Goal: Task Accomplishment & Management: Manage account settings

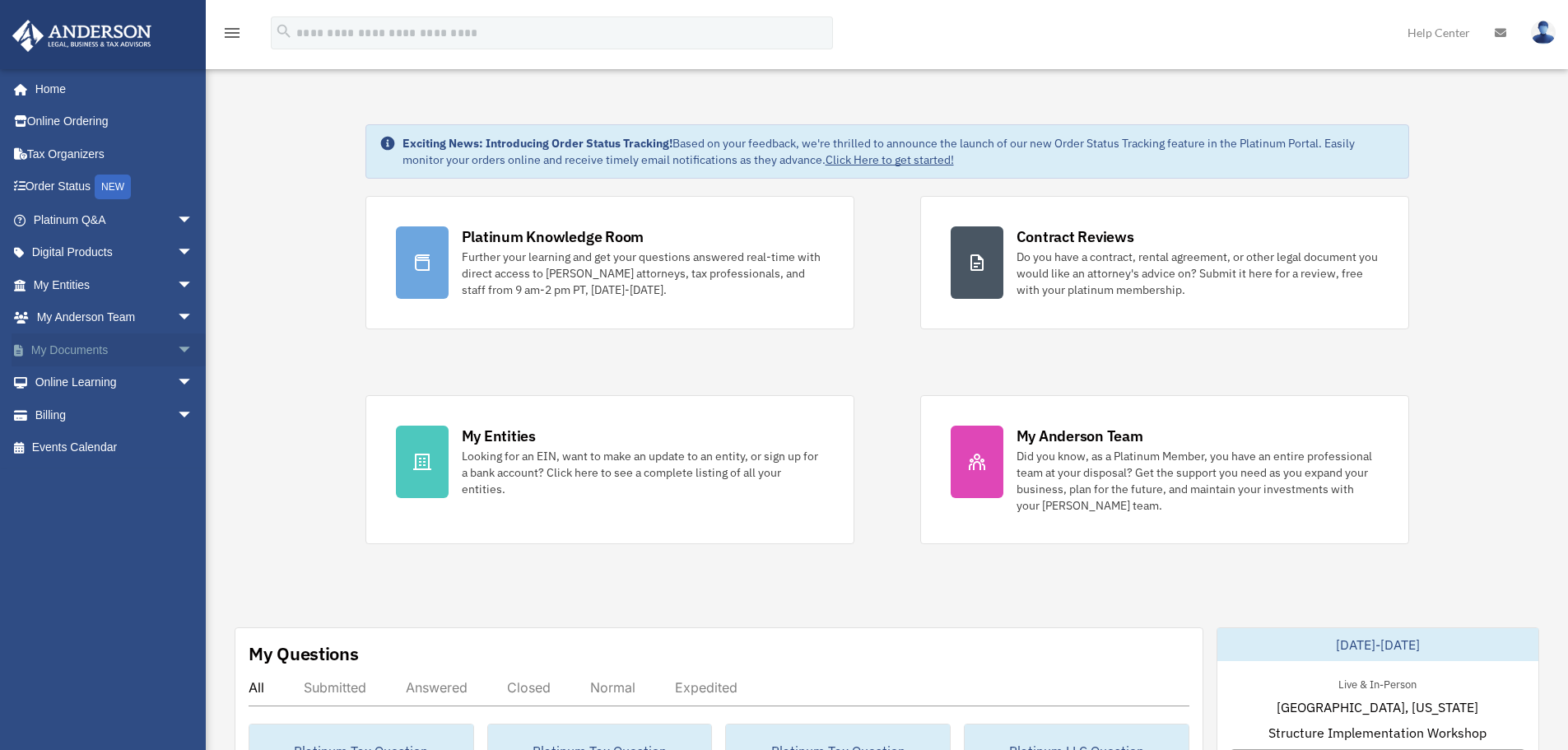
click at [177, 344] on span "arrow_drop_down" at bounding box center [194, 350] width 33 height 33
click at [53, 384] on span at bounding box center [53, 382] width 11 height 11
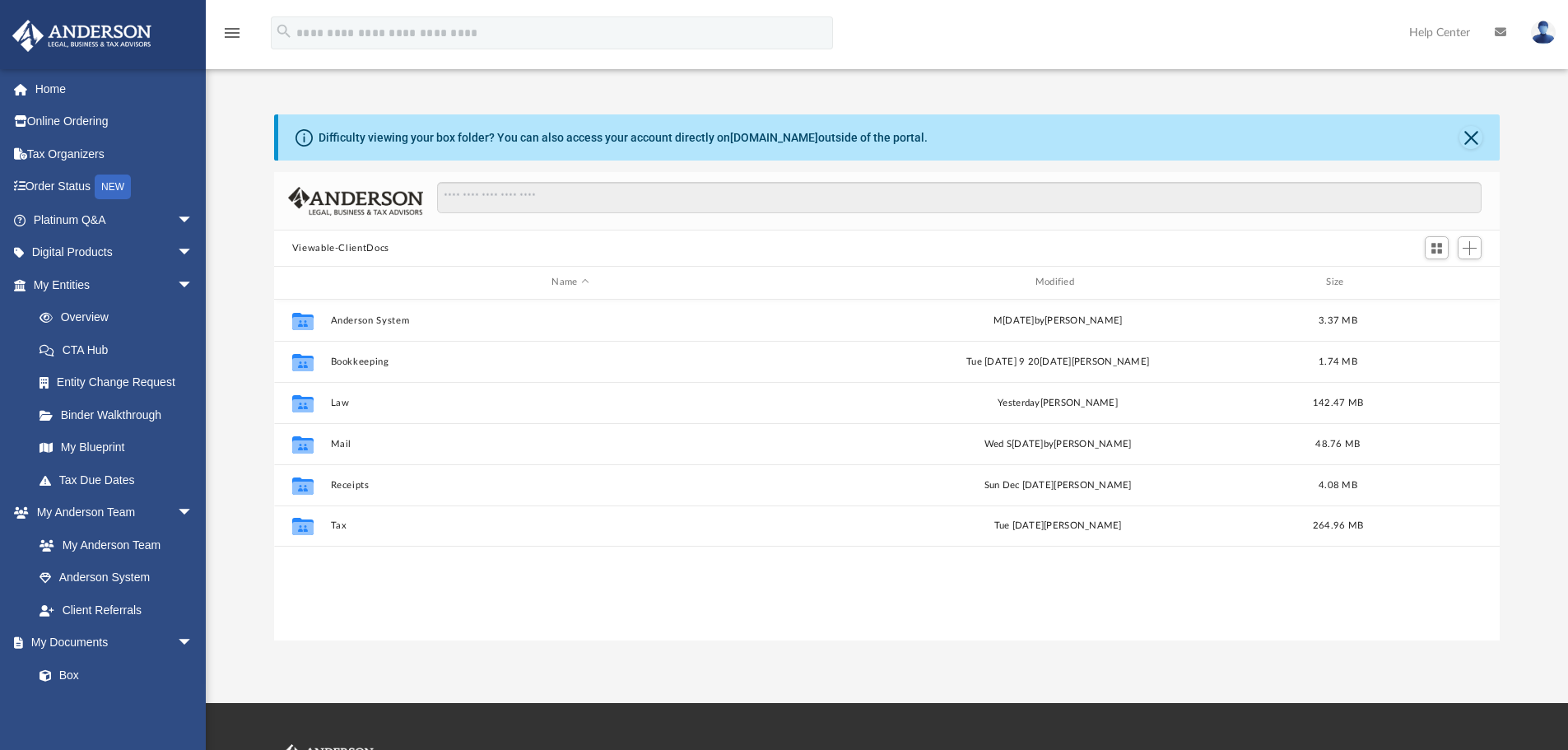
scroll to position [362, 1214]
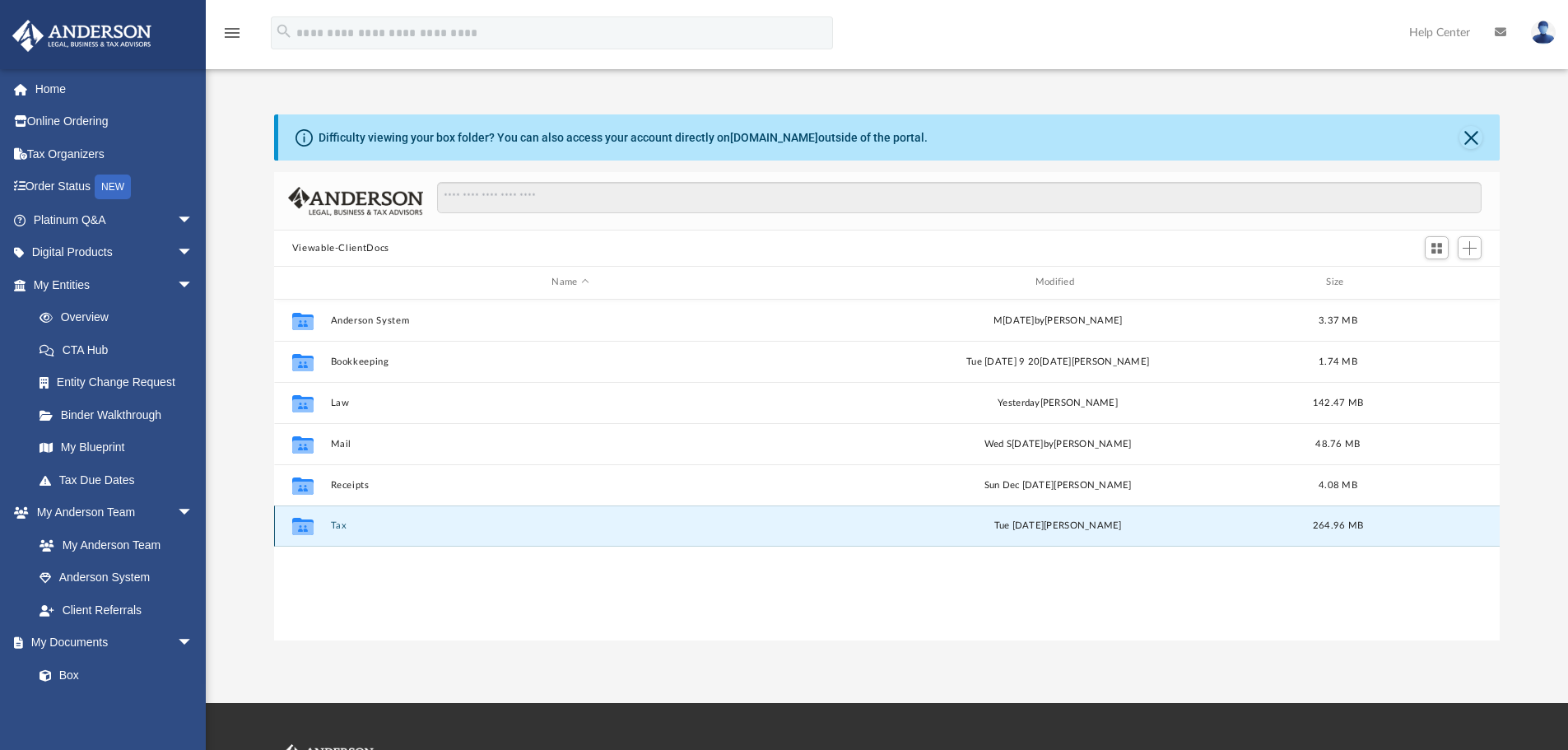
click at [338, 526] on button "Tax" at bounding box center [569, 525] width 480 height 11
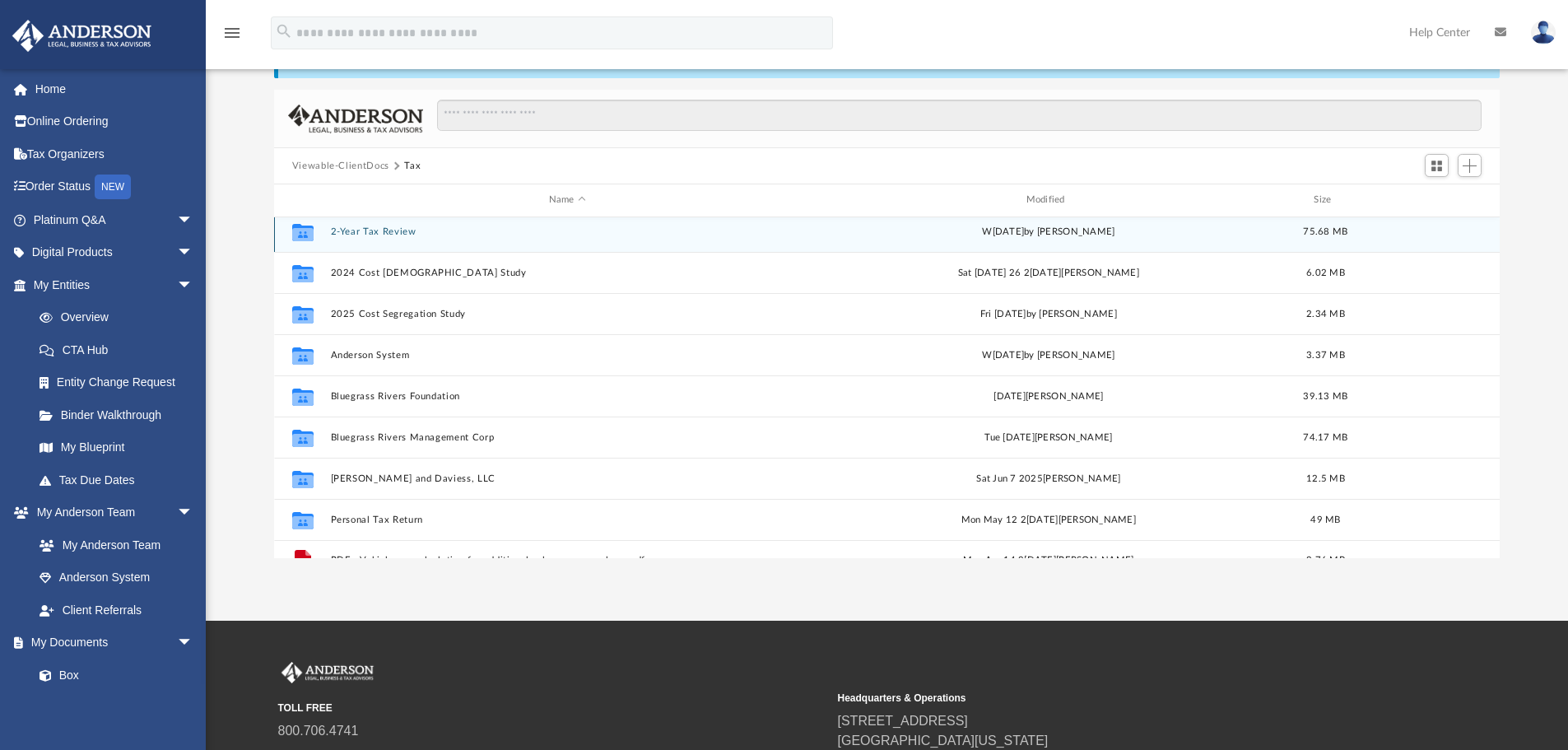
scroll to position [0, 0]
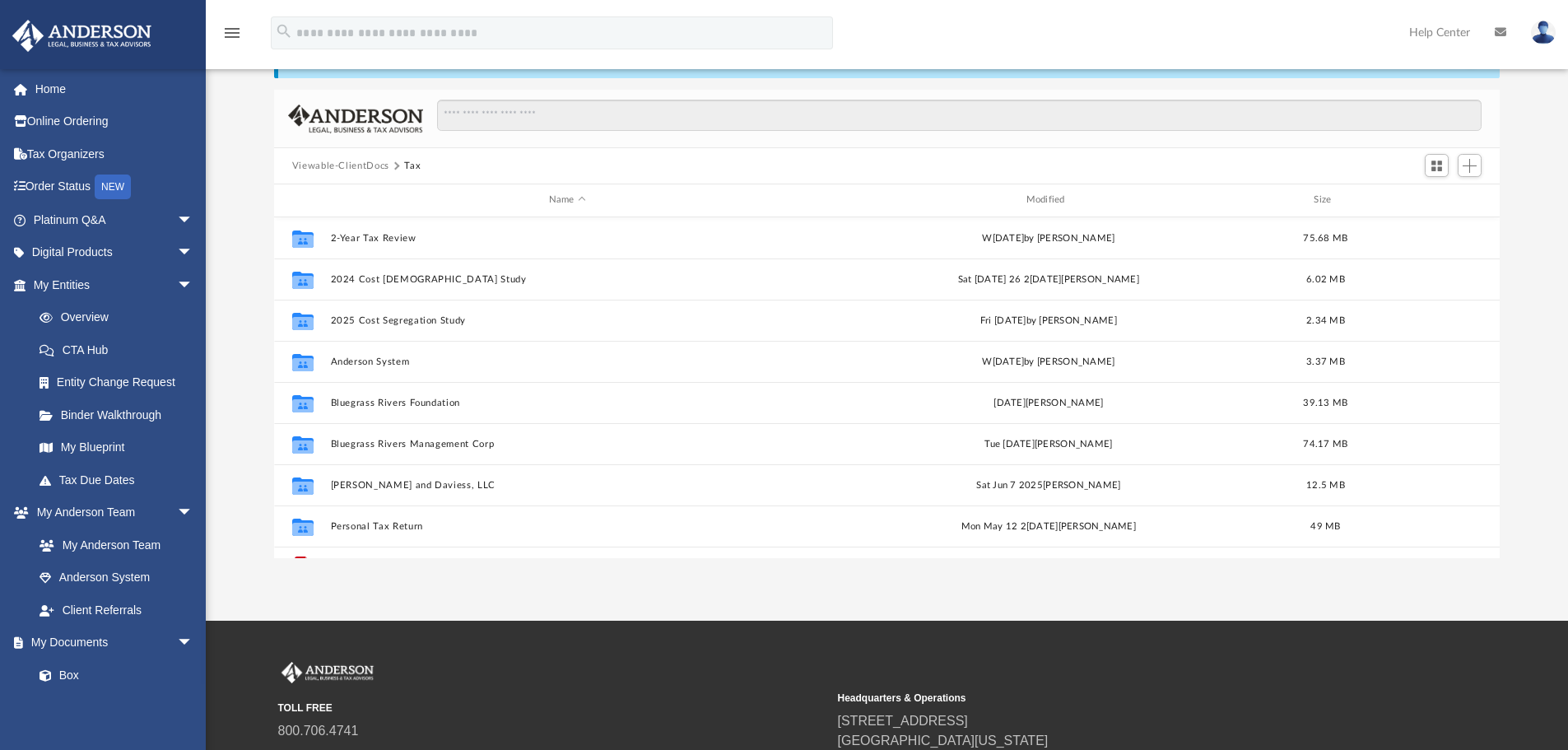
click at [367, 166] on button "Viewable-ClientDocs" at bounding box center [340, 166] width 97 height 15
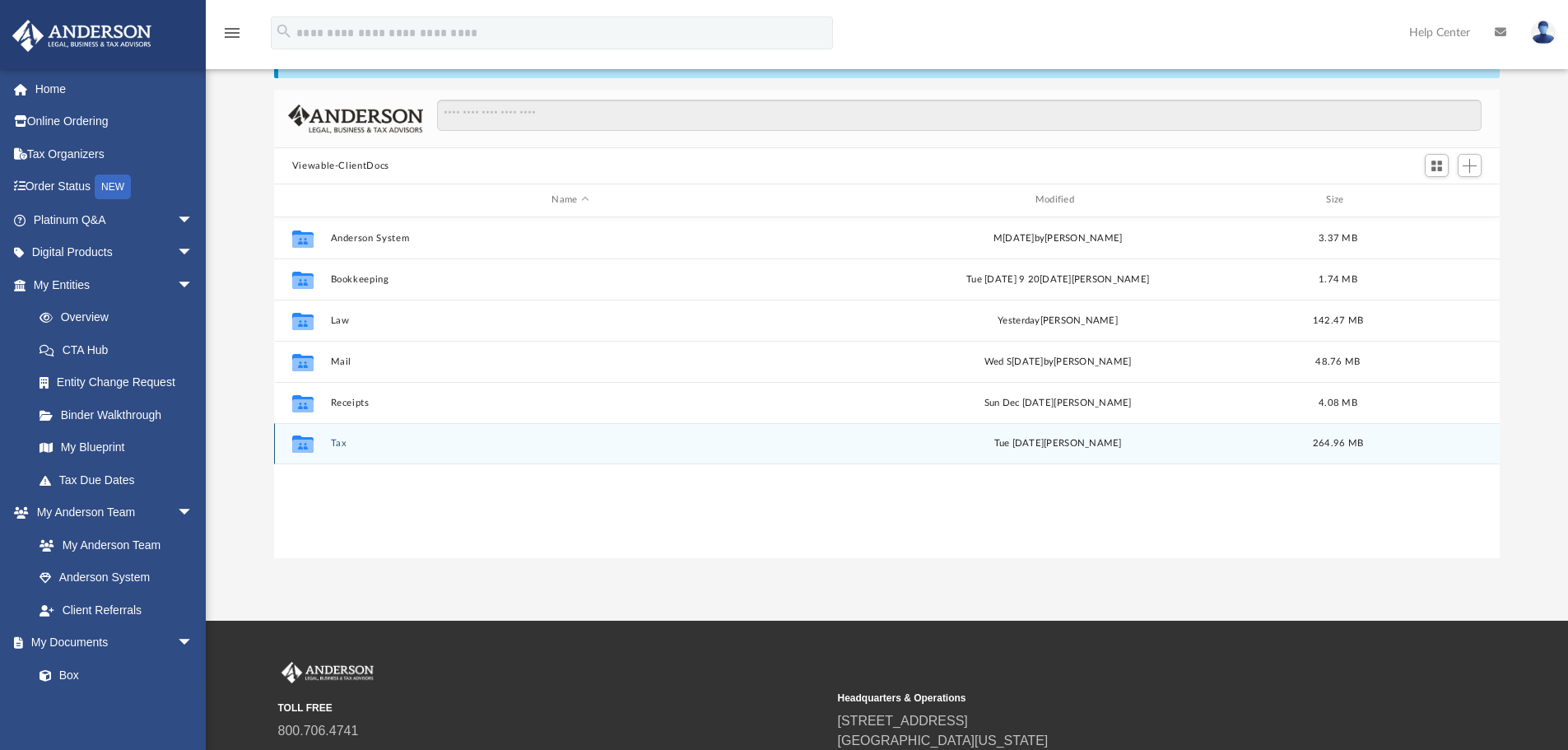
click at [338, 446] on button "Tax" at bounding box center [569, 443] width 480 height 11
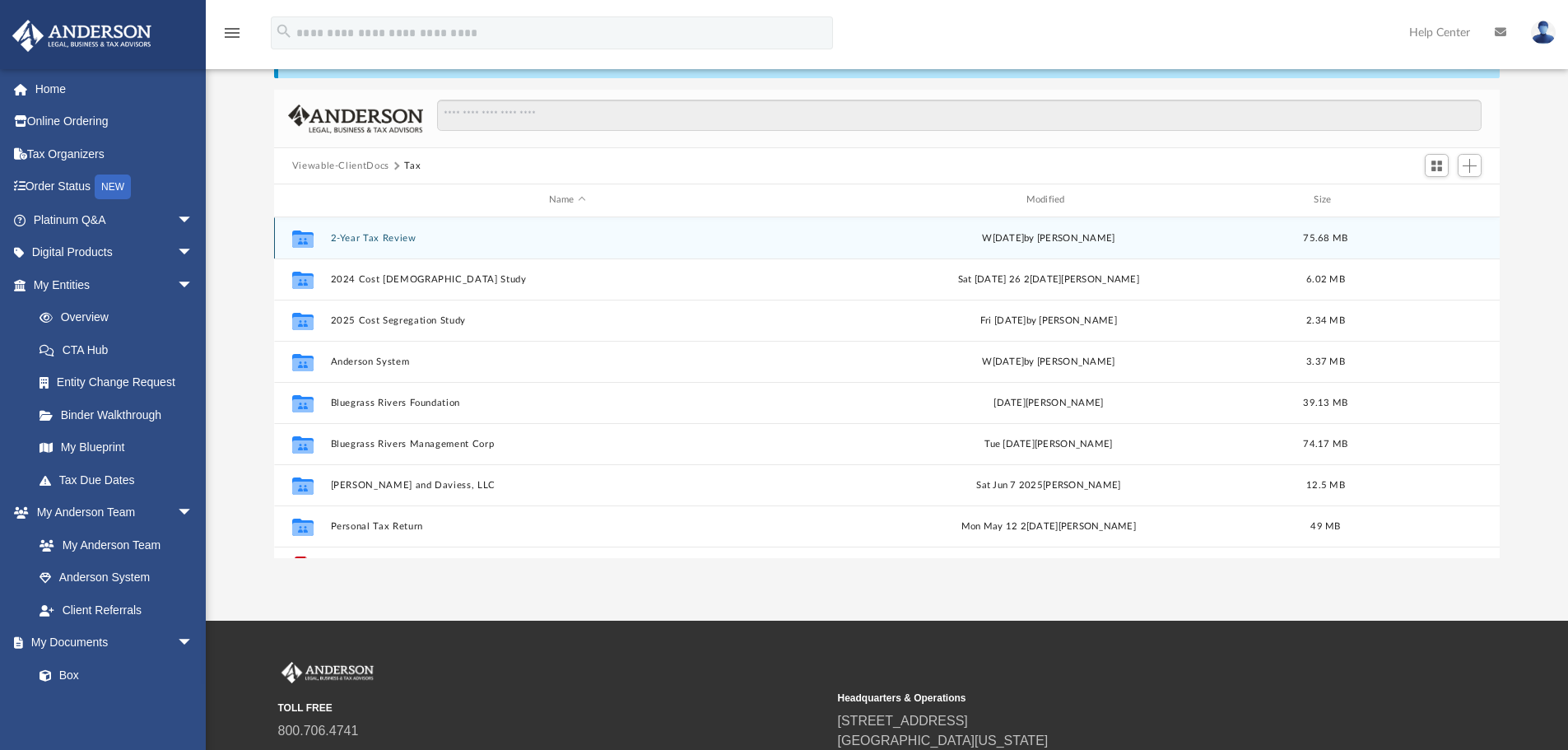
scroll to position [30, 0]
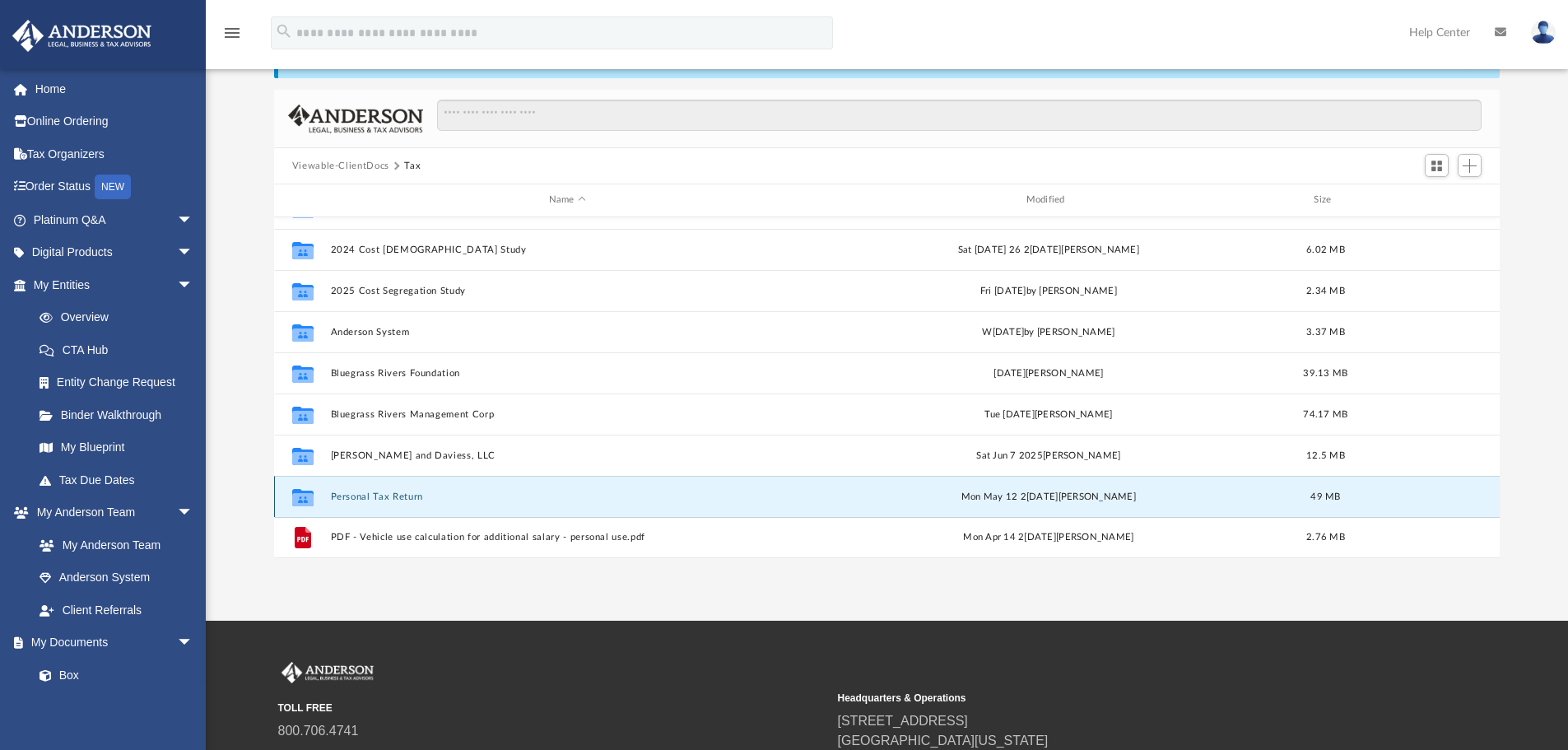
click at [396, 495] on button "Personal Tax Return" at bounding box center [567, 496] width 474 height 11
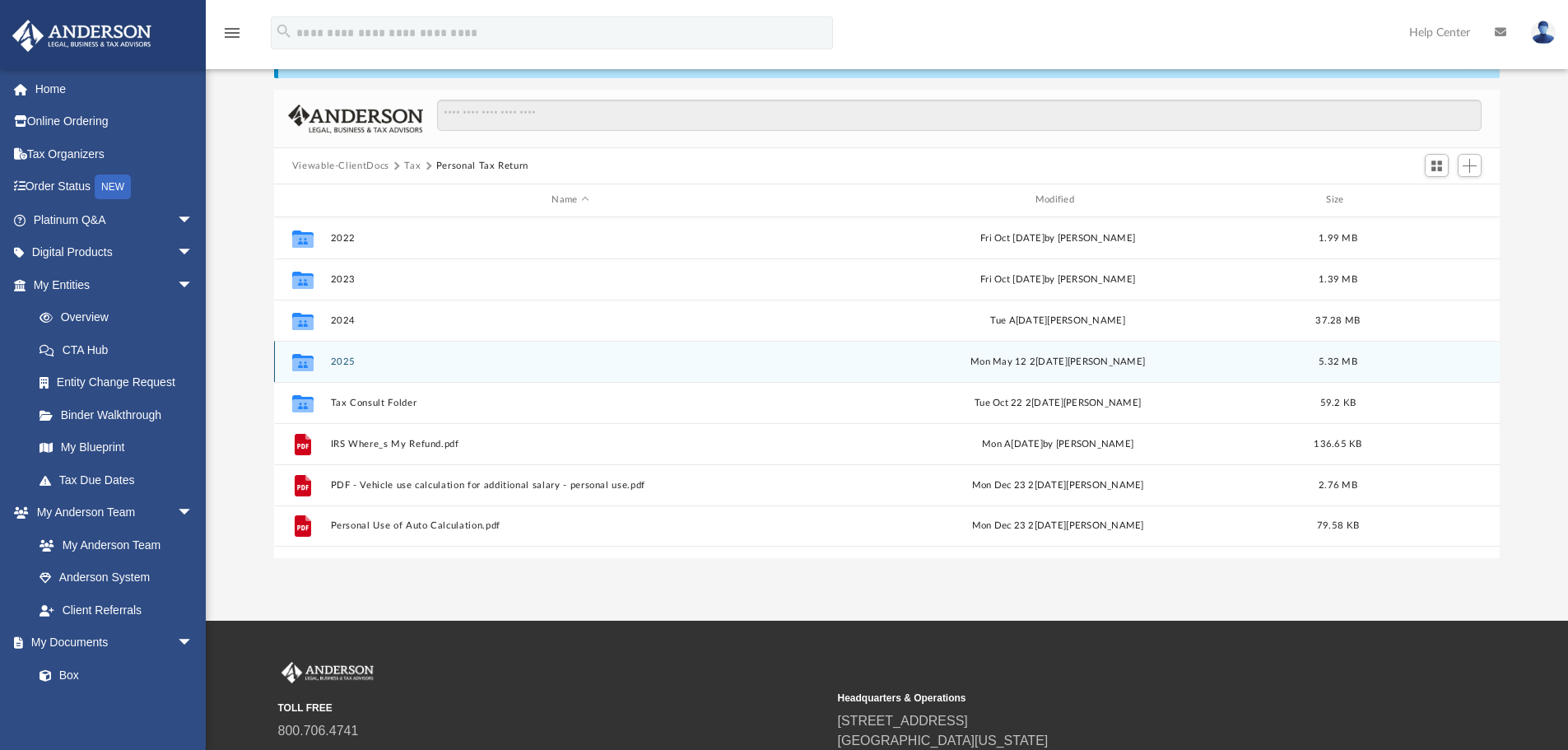
click at [343, 358] on button "2025" at bounding box center [569, 361] width 480 height 11
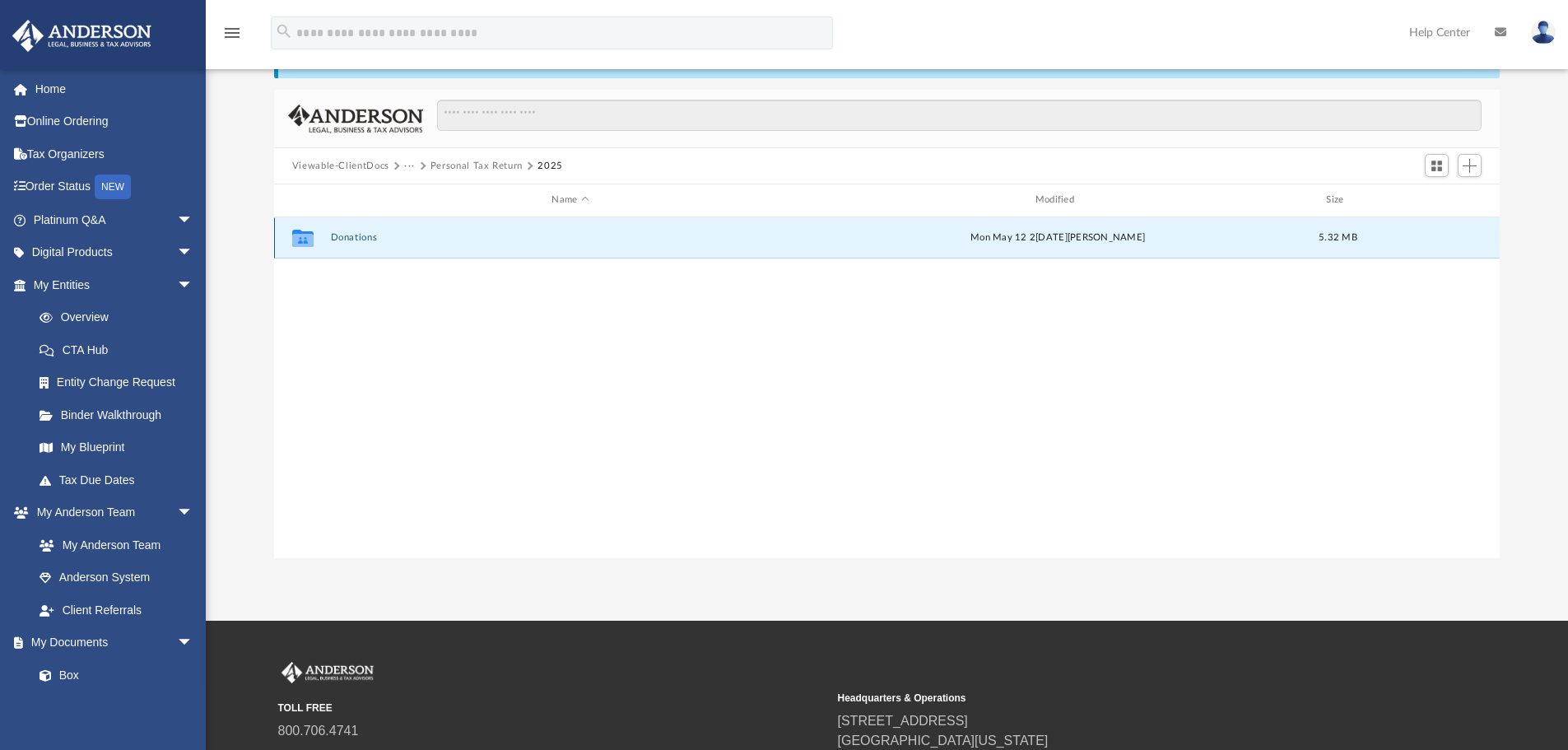
click at [358, 236] on button "Donations" at bounding box center [569, 238] width 480 height 11
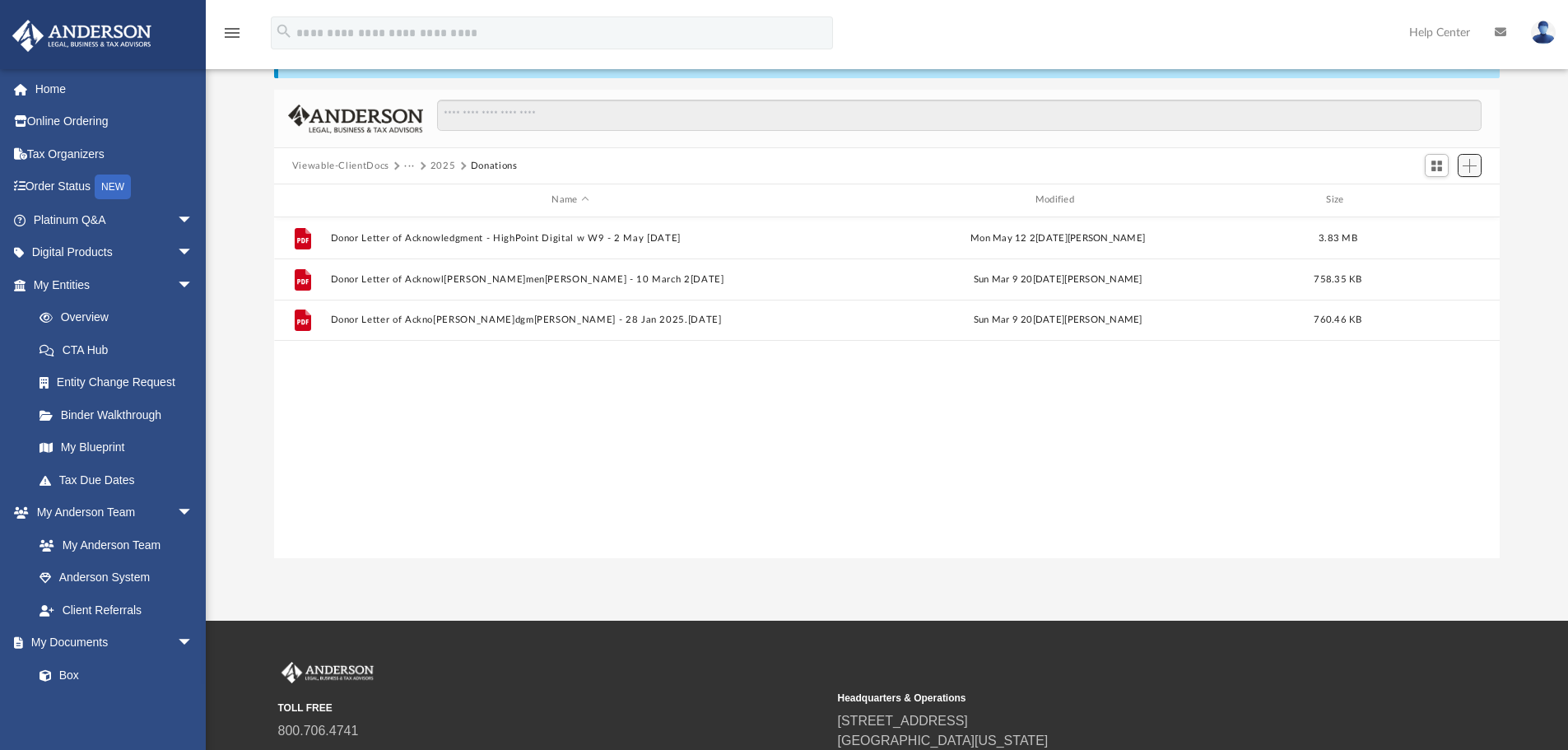
click at [1471, 159] on span "Add" at bounding box center [1470, 166] width 14 height 14
click at [1440, 199] on li "Upload" at bounding box center [1446, 199] width 53 height 18
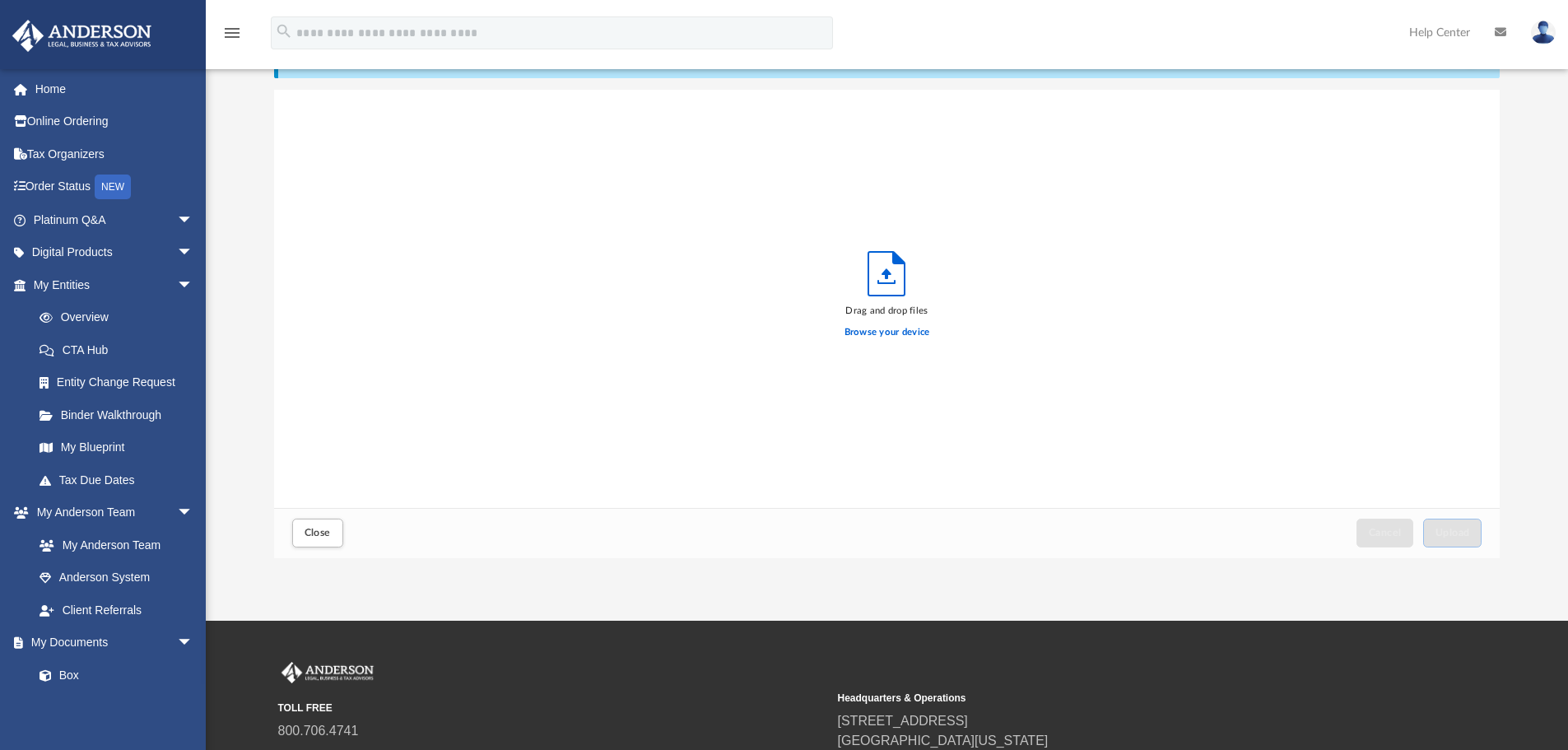
scroll to position [405, 1214]
click at [917, 329] on label "Browse your device" at bounding box center [887, 332] width 86 height 15
click at [0, 0] on input "Browse your device" at bounding box center [0, 0] width 0 height 0
click at [388, 108] on span "Donor Letter of Ackno[PERSON_NAME]dgm[PERSON_NAME] - 25 September [DATE]" at bounding box center [424, 110] width 217 height 11
click at [1446, 528] on span "Upload" at bounding box center [1452, 532] width 34 height 10
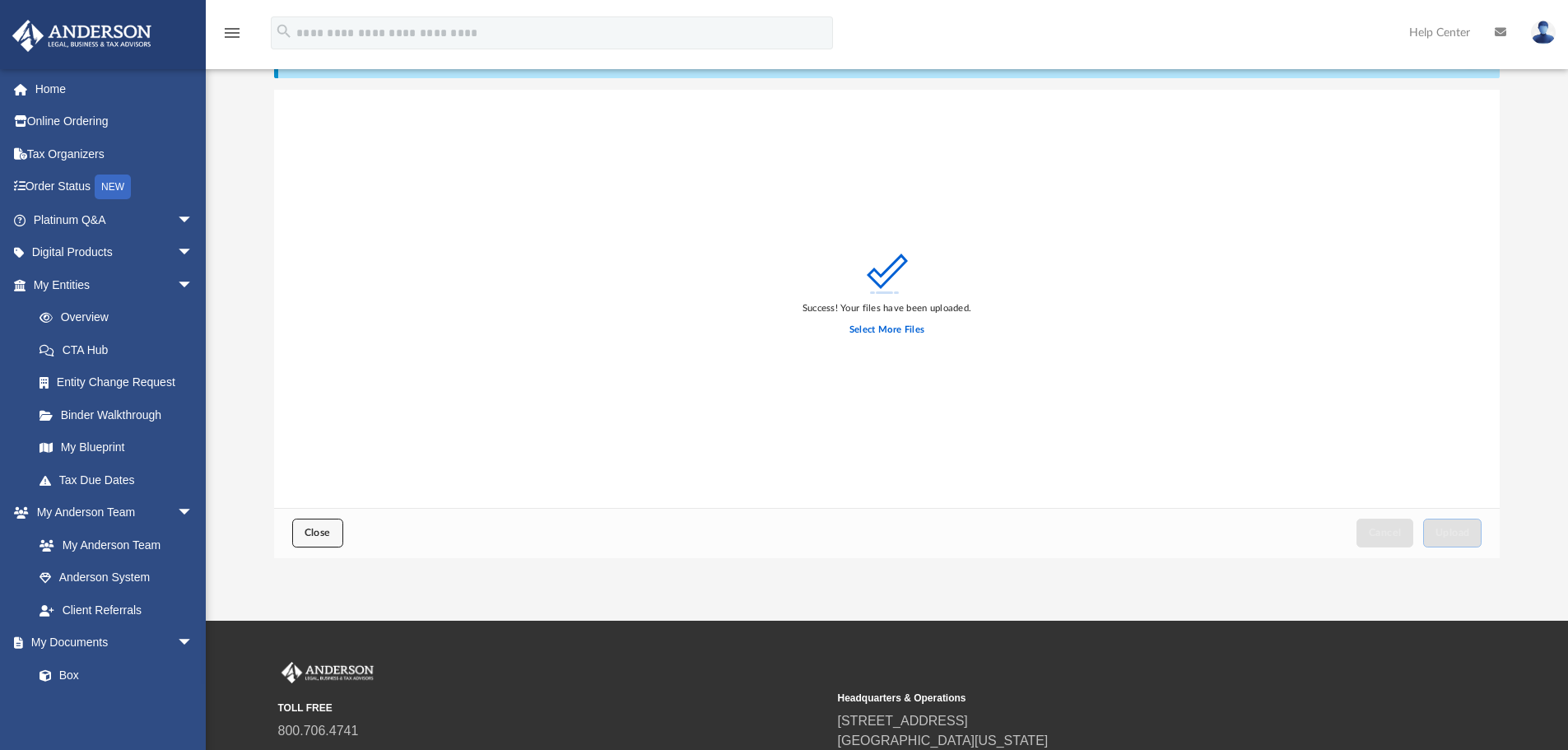
click at [309, 531] on span "Close" at bounding box center [317, 532] width 26 height 10
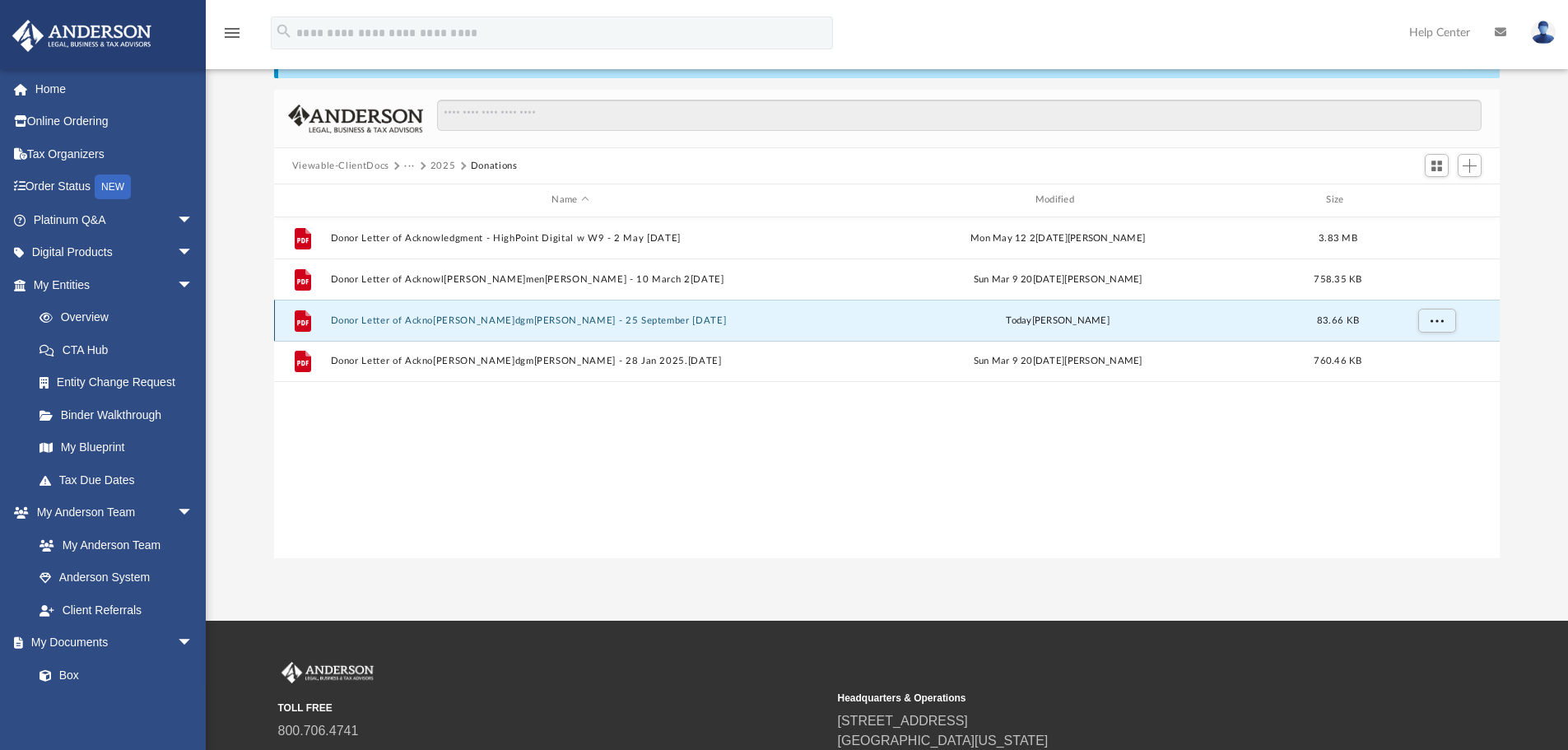
click at [531, 324] on button "Donor Letter of Ackno[PERSON_NAME]dgm[PERSON_NAME] - 25 September [DATE]" at bounding box center [569, 321] width 480 height 11
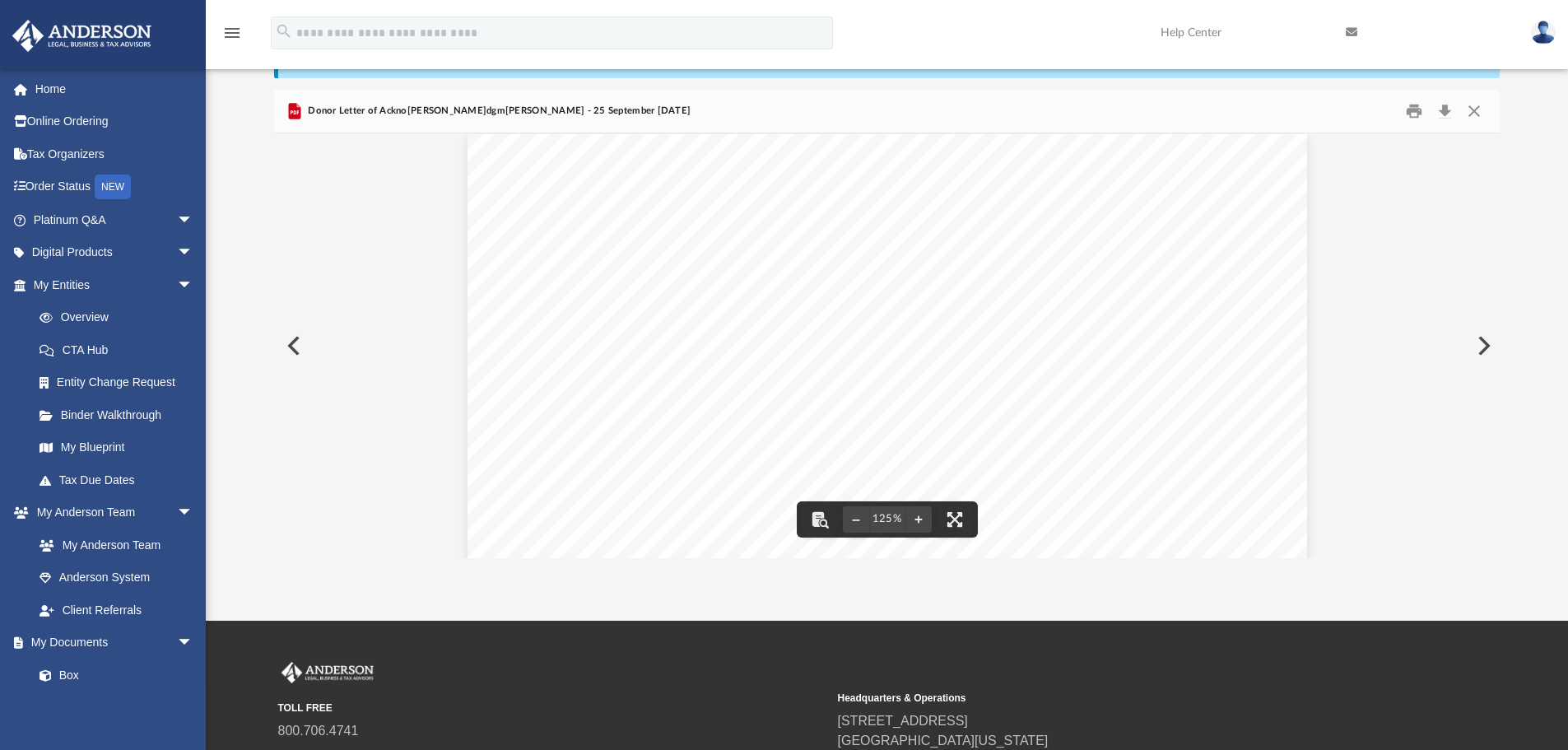
scroll to position [0, 0]
click at [1477, 104] on button "Close" at bounding box center [1474, 111] width 30 height 25
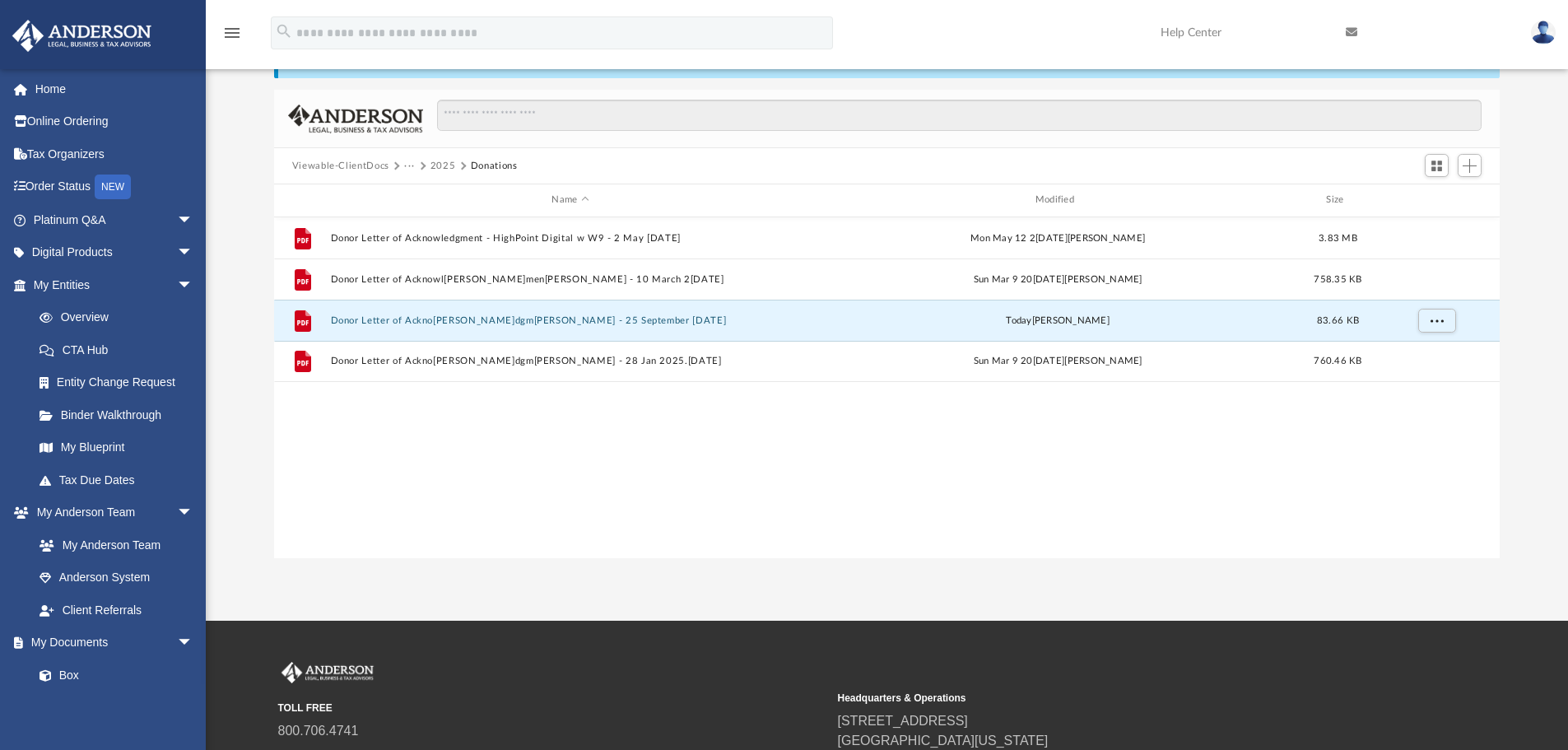
click at [443, 169] on button "2025" at bounding box center [443, 166] width 25 height 15
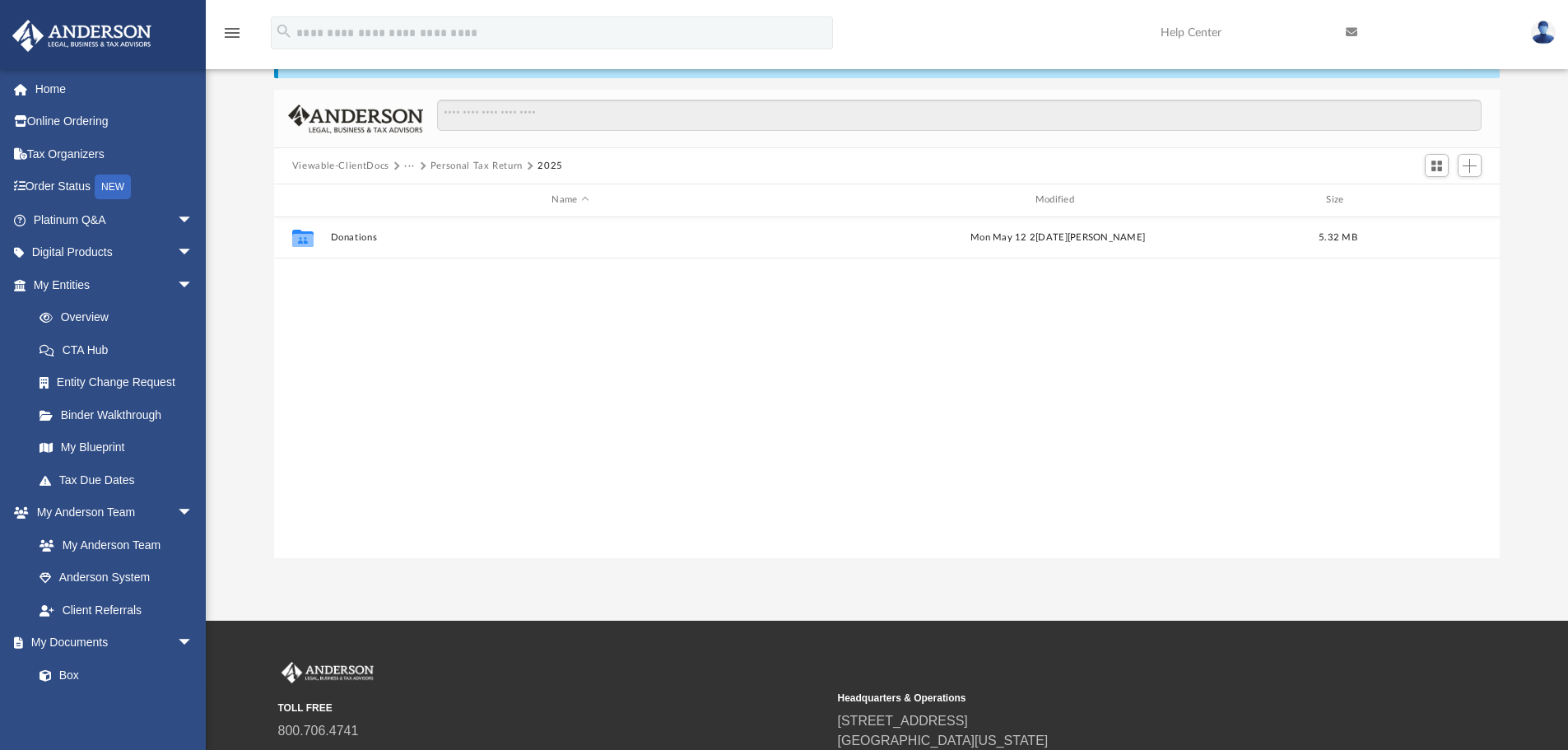
click at [443, 169] on button "Personal Tax Return" at bounding box center [476, 166] width 92 height 15
